Goal: Task Accomplishment & Management: Complete application form

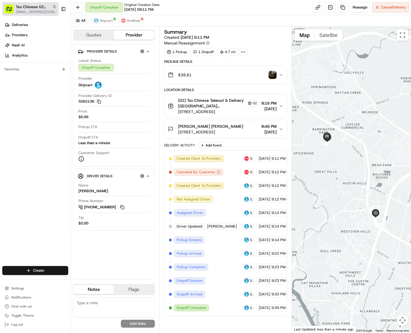
click at [38, 8] on span "Tso Chinese 02 Arbor" at bounding box center [33, 7] width 34 height 6
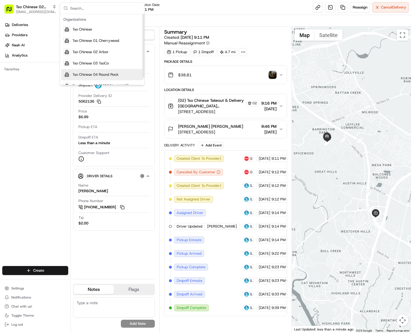
click at [75, 75] on span "Tso Chinese 04 Round Rock" at bounding box center [95, 74] width 46 height 5
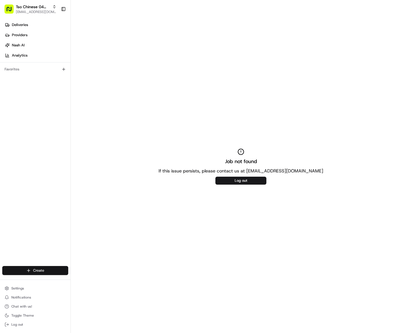
click at [56, 271] on html "Tso Chinese 04 Round Rock [EMAIL_ADDRESS][DOMAIN_NAME] Toggle Sidebar Deliverie…" at bounding box center [205, 166] width 411 height 333
click at [81, 278] on link "Delivery" at bounding box center [102, 281] width 63 height 10
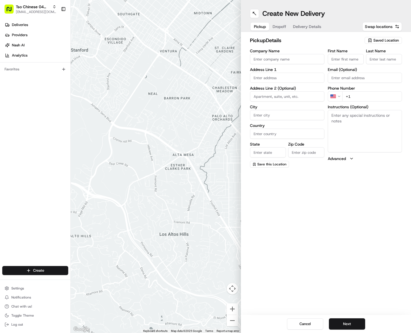
click at [370, 39] on icon "button" at bounding box center [370, 40] width 5 height 5
click at [370, 62] on span "(04) Tso Chinese Takeout & Delivery Round Rock (04)" at bounding box center [374, 64] width 70 height 10
type input "(04) Tso Chinese Takeout & Delivery Round Rock"
type input "2000 N [PERSON_NAME] St"
type input "Ste 108"
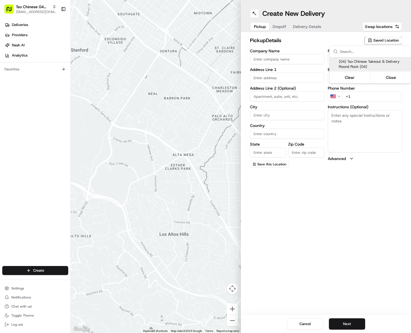
type input "Round Rock"
type input "US"
type input "[GEOGRAPHIC_DATA]"
type input "78664"
type input "Tso Chinese"
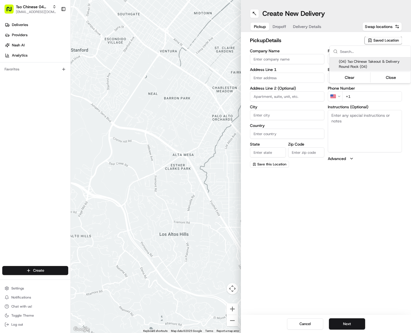
type input "Round Rock Manager"
type input "[EMAIL_ADDRESS][DOMAIN_NAME]"
type input "[PHONE_NUMBER]"
type textarea "Submit a picture displaying address & food as Proof of Delivery. Envía una foto…"
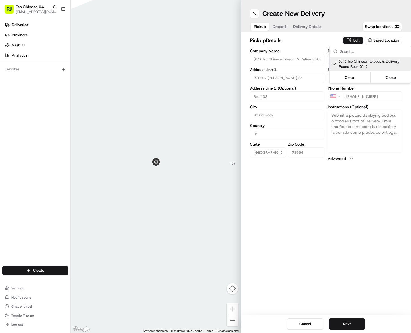
click at [286, 29] on html "Tso Chinese 04 Round Rock [EMAIL_ADDRESS][DOMAIN_NAME] Toggle Sidebar Deliverie…" at bounding box center [205, 166] width 411 height 333
click at [286, 27] on span "Dropoff" at bounding box center [279, 27] width 14 height 6
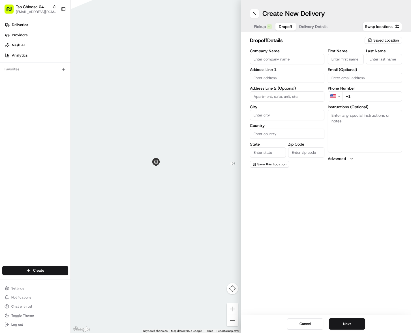
click at [331, 57] on input "First Name" at bounding box center [346, 59] width 36 height 10
paste input "[PERSON_NAME]"
type input "[PERSON_NAME]"
click at [377, 60] on input "Last Name" at bounding box center [384, 59] width 36 height 10
paste input "[PERSON_NAME]"
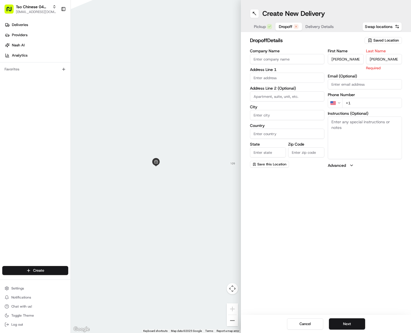
type input "[PERSON_NAME]"
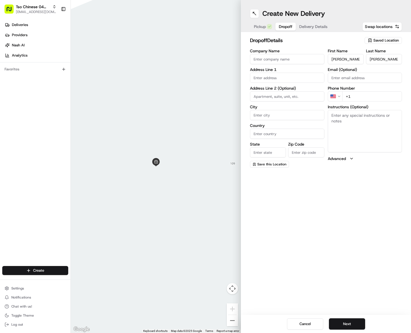
click at [360, 95] on input "+1" at bounding box center [372, 96] width 60 height 10
paste input "[PHONE_NUMBER]"
type input "[PHONE_NUMBER]"
click at [270, 78] on input "text" at bounding box center [287, 78] width 74 height 10
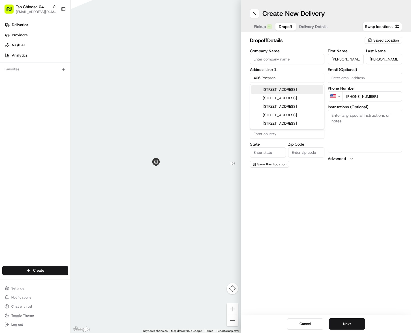
click at [271, 90] on div "[STREET_ADDRESS]" at bounding box center [287, 89] width 72 height 8
type input "[STREET_ADDRESS]"
type input "Round Rock"
type input "[GEOGRAPHIC_DATA]"
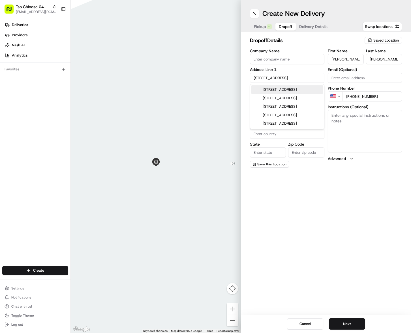
type input "78665"
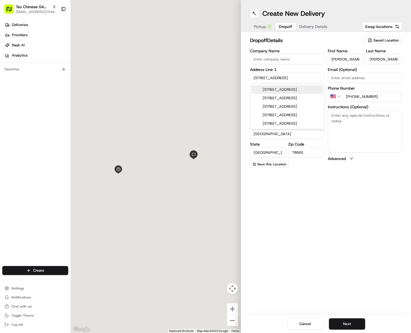
type input "[STREET_ADDRESS]"
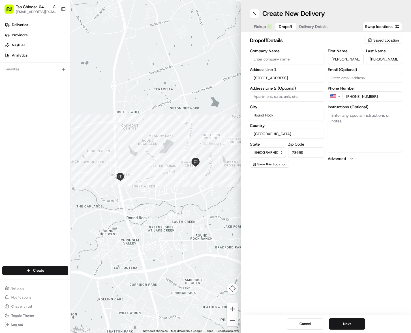
click at [339, 123] on textarea "Instructions (Optional)" at bounding box center [365, 131] width 74 height 42
paste textarea "Please ring bell and leave at door."
click at [339, 123] on textarea "Please ring bell and leave at door." at bounding box center [365, 131] width 74 height 42
type textarea "Please ring bell and leave at door."
click at [337, 320] on button "Next" at bounding box center [347, 324] width 36 height 11
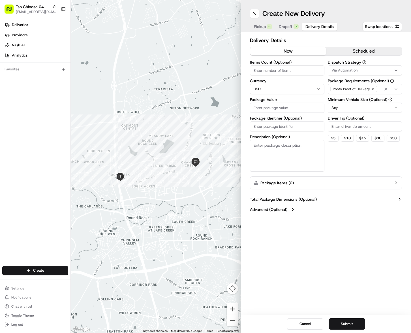
click at [259, 124] on input "Package Identifier (Optional)" at bounding box center [287, 126] width 74 height 10
paste input "3ZVFH0U"
type input "3ZVFH0U"
click at [263, 109] on input "Package Value" at bounding box center [287, 108] width 74 height 10
type input "31.01"
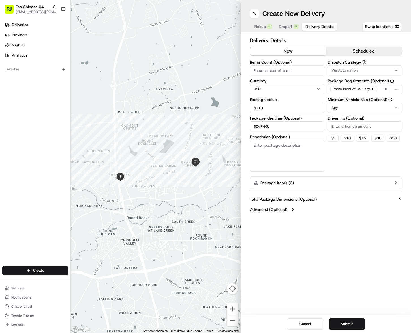
click at [345, 71] on span "Via Automation" at bounding box center [344, 70] width 26 height 5
click at [347, 100] on span "Tso Round Rock Strategy" at bounding box center [372, 101] width 70 height 5
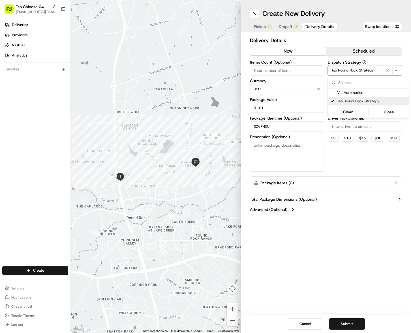
click at [344, 124] on html "Tso Chinese 04 Round Rock [EMAIL_ADDRESS][DOMAIN_NAME] Toggle Sidebar Deliverie…" at bounding box center [205, 166] width 411 height 333
click at [344, 124] on input "Driver Tip (Optional)" at bounding box center [365, 126] width 74 height 10
type input "2"
click at [340, 325] on button "Submit" at bounding box center [347, 324] width 36 height 11
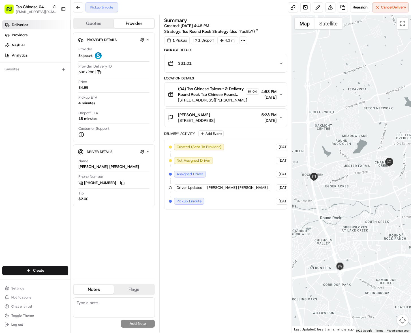
click at [35, 22] on link "Deliveries" at bounding box center [36, 24] width 68 height 9
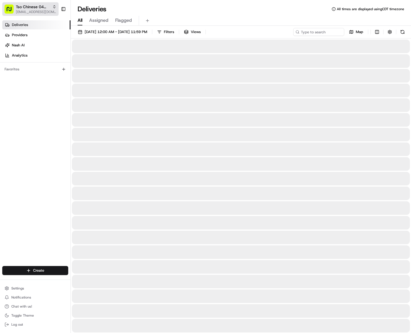
click at [37, 12] on span "[EMAIL_ADDRESS][DOMAIN_NAME]" at bounding box center [36, 12] width 40 height 5
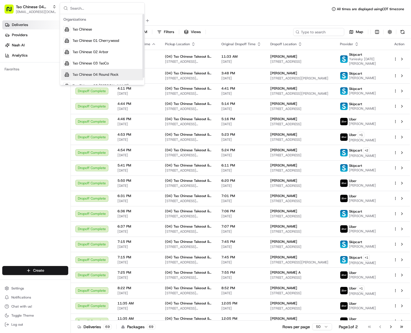
click at [85, 71] on div "Tso Chinese 04 Round Rock" at bounding box center [102, 74] width 82 height 11
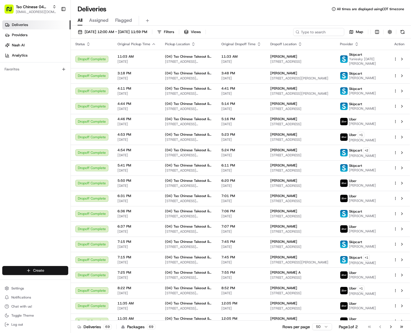
click at [54, 267] on html "Tso Chinese 04 Round Rock [EMAIL_ADDRESS][DOMAIN_NAME] Toggle Sidebar Deliverie…" at bounding box center [205, 166] width 411 height 333
click at [82, 279] on link "Delivery" at bounding box center [102, 281] width 63 height 10
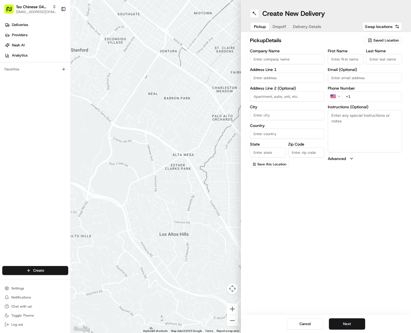
click at [369, 40] on icon "button" at bounding box center [369, 40] width 3 height 3
click at [369, 63] on span "(04) Tso Chinese Takeout & Delivery Round Rock (04)" at bounding box center [374, 64] width 70 height 10
type input "(04) Tso Chinese Takeout & Delivery Round Rock"
type input "2000 N [PERSON_NAME] St"
type input "Ste 108"
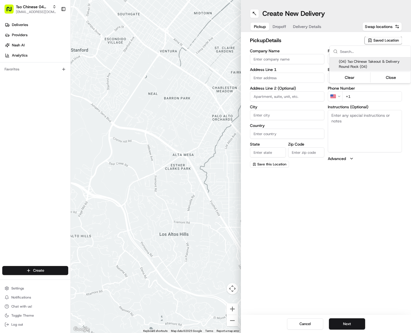
type input "Round Rock"
type input "US"
type input "[GEOGRAPHIC_DATA]"
type input "78664"
type input "Tso Chinese"
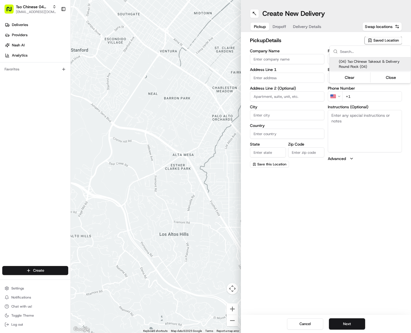
type input "Round Rock Manager"
type input "[EMAIL_ADDRESS][DOMAIN_NAME]"
type input "[PHONE_NUMBER]"
type textarea "Submit a picture displaying address & food as Proof of Delivery. Envía una foto…"
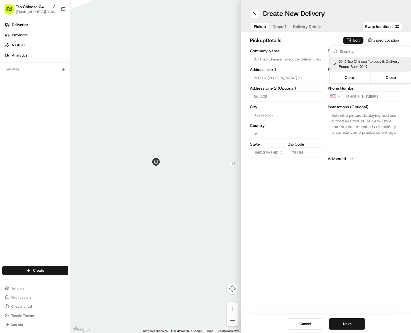
click at [282, 27] on html "Tso Chinese 04 Round Rock [EMAIL_ADDRESS][DOMAIN_NAME] Toggle Sidebar Deliverie…" at bounding box center [205, 166] width 411 height 333
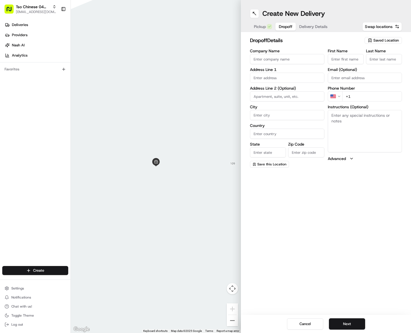
click at [282, 27] on span "Dropoff" at bounding box center [286, 27] width 14 height 6
click at [336, 61] on input "First Name" at bounding box center [346, 59] width 36 height 10
paste input "[PERSON_NAME]"
type input "[PERSON_NAME]"
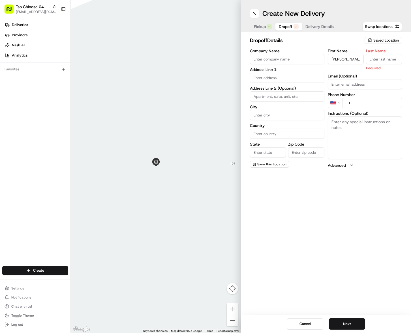
click at [374, 58] on input "Last Name" at bounding box center [384, 59] width 36 height 10
paste input "[PERSON_NAME]"
type input "[PERSON_NAME]"
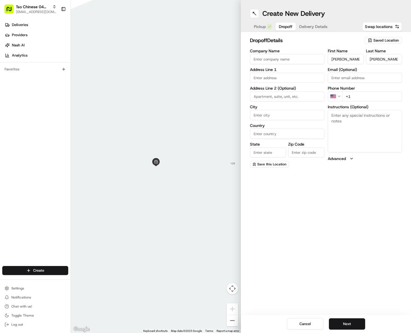
click at [379, 95] on input "+1" at bounding box center [372, 96] width 60 height 10
paste input "[PHONE_NUMBER]"
type input "[PHONE_NUMBER]"
click at [308, 79] on input "text" at bounding box center [287, 78] width 74 height 10
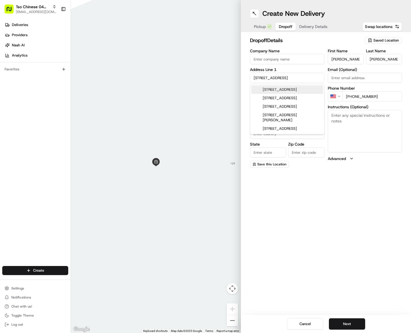
click at [296, 88] on div "[STREET_ADDRESS]" at bounding box center [287, 89] width 72 height 8
type input "[STREET_ADDRESS]"
type input "Round Rock"
type input "[GEOGRAPHIC_DATA]"
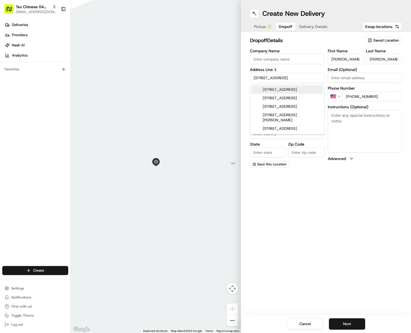
type input "78665"
type input "[STREET_ADDRESS]"
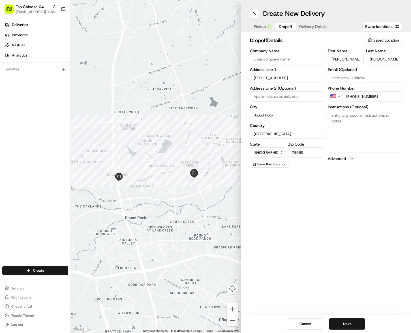
click at [336, 127] on textarea "Instructions (Optional)" at bounding box center [365, 131] width 74 height 42
paste textarea "Drivers must deliver food directly to the customer (unless instructed otherwise…"
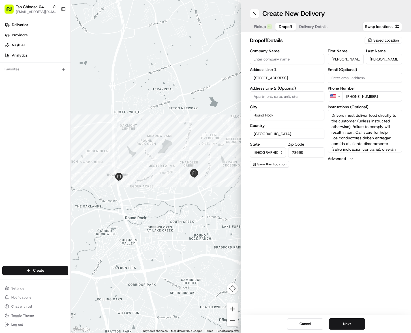
scroll to position [16, 0]
type textarea "Drivers must deliver food directly to the customer (unless instructed otherwise…"
click at [336, 322] on button "Next" at bounding box center [347, 324] width 36 height 11
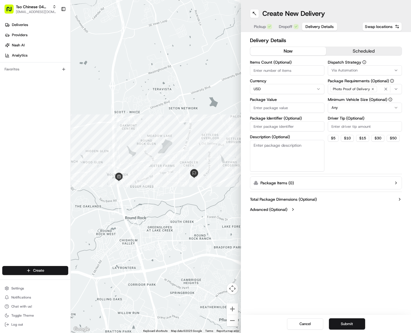
click at [261, 125] on input "Package Identifier (Optional)" at bounding box center [287, 126] width 74 height 10
paste input "WBX2RTB"
type input "WBX2RTB"
click at [262, 110] on input "Package Value" at bounding box center [287, 108] width 74 height 10
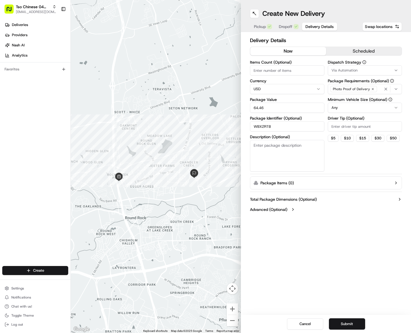
type input "64.46"
click at [349, 71] on span "Via Automation" at bounding box center [344, 70] width 26 height 5
click at [351, 99] on span "Tso Round Rock Strategy" at bounding box center [372, 101] width 70 height 5
click at [342, 124] on html "Tso Chinese 04 Round Rock [EMAIL_ADDRESS][DOMAIN_NAME] Toggle Sidebar Deliverie…" at bounding box center [205, 166] width 411 height 333
click at [342, 124] on input "Driver Tip (Optional)" at bounding box center [365, 126] width 74 height 10
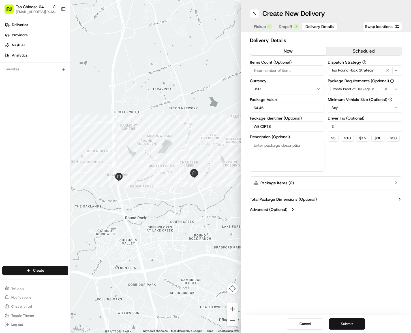
type input "2"
click at [334, 319] on button "Submit" at bounding box center [347, 324] width 36 height 11
